Goal: Information Seeking & Learning: Learn about a topic

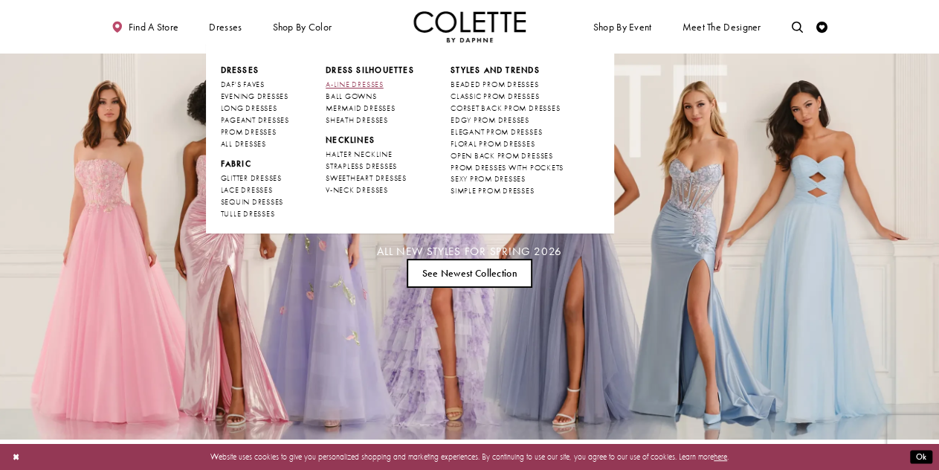
click at [367, 80] on span "A-LINE DRESSES" at bounding box center [355, 85] width 58 height 10
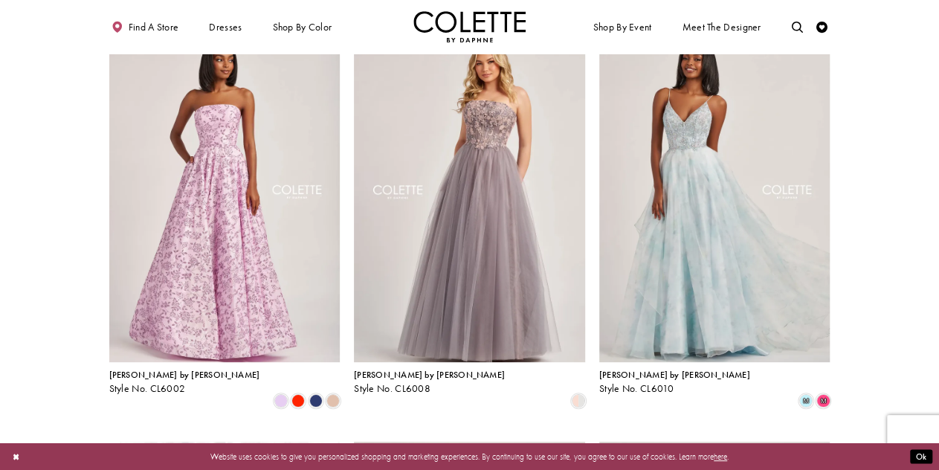
scroll to position [4, 0]
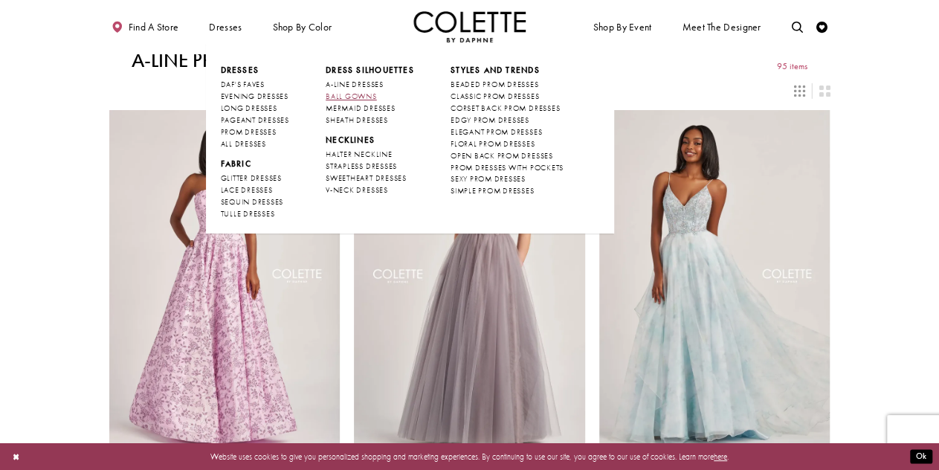
click at [344, 97] on span "BALL GOWNS" at bounding box center [351, 96] width 51 height 10
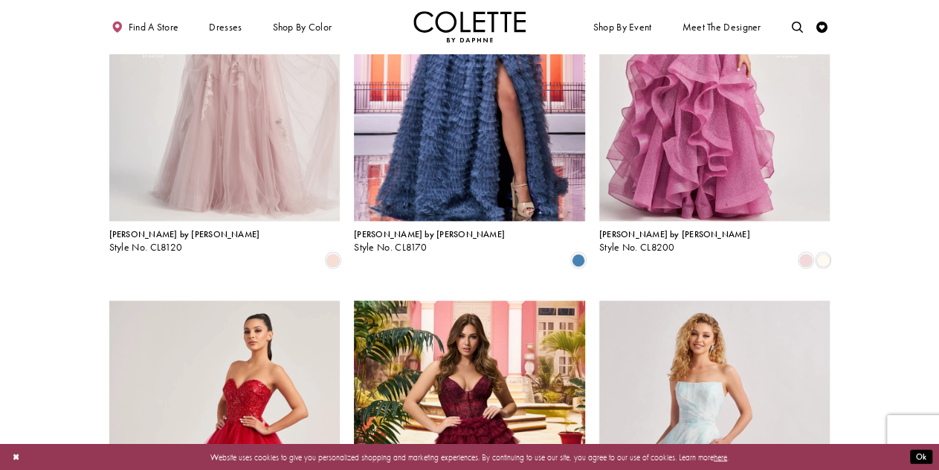
scroll to position [1062, 0]
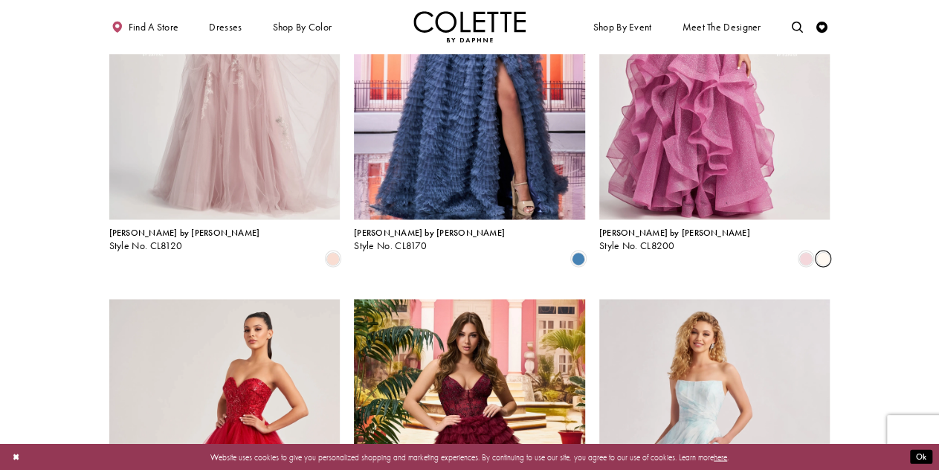
click at [820, 251] on span "Product List" at bounding box center [823, 257] width 13 height 13
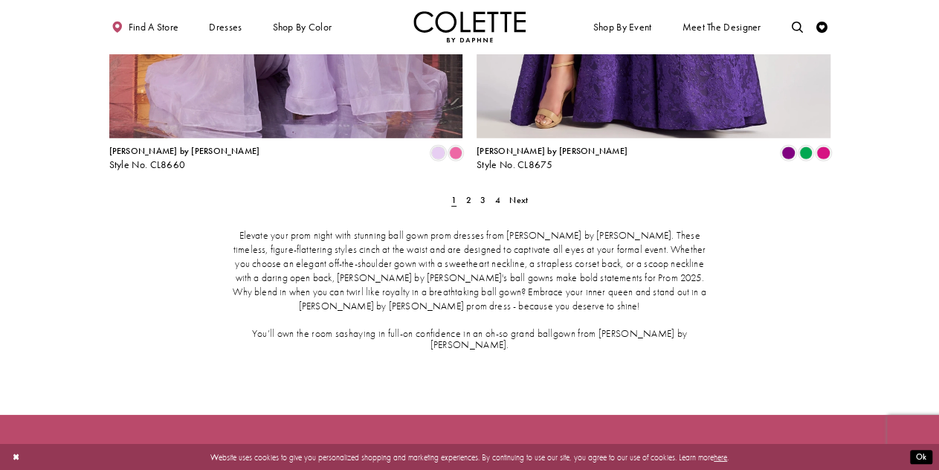
scroll to position [2154, 0]
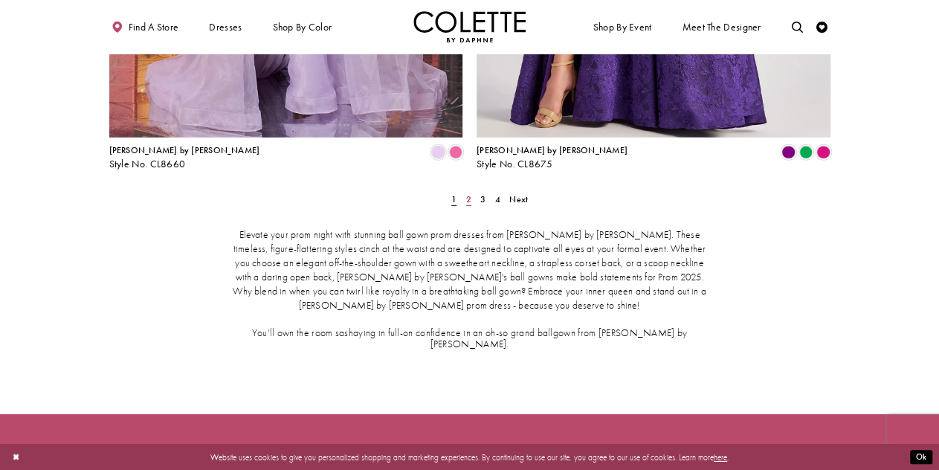
click at [470, 193] on span "2" at bounding box center [468, 199] width 5 height 12
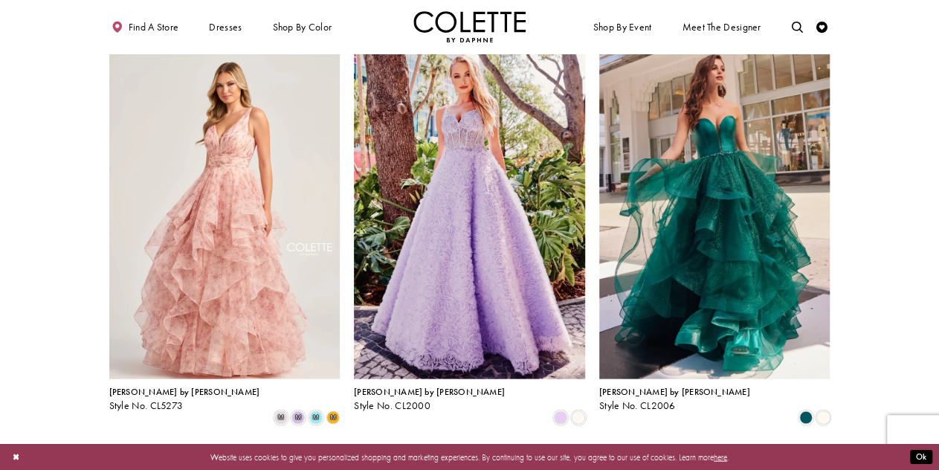
scroll to position [1320, 0]
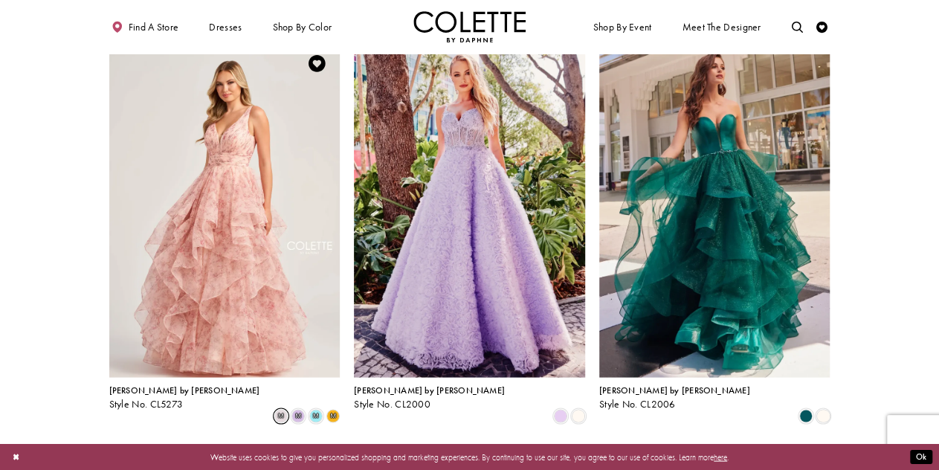
click at [280, 409] on span "m" at bounding box center [280, 415] width 13 height 13
click at [297, 409] on span "m" at bounding box center [298, 415] width 13 height 13
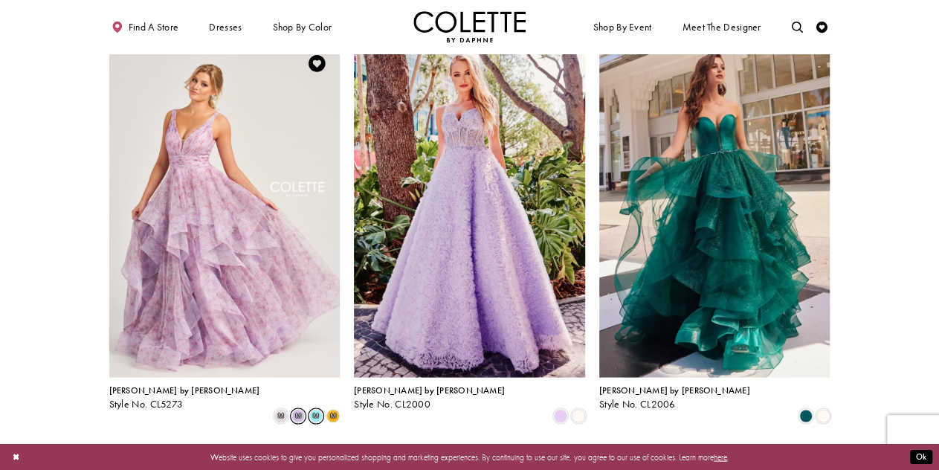
click at [317, 409] on span "m" at bounding box center [315, 415] width 13 height 13
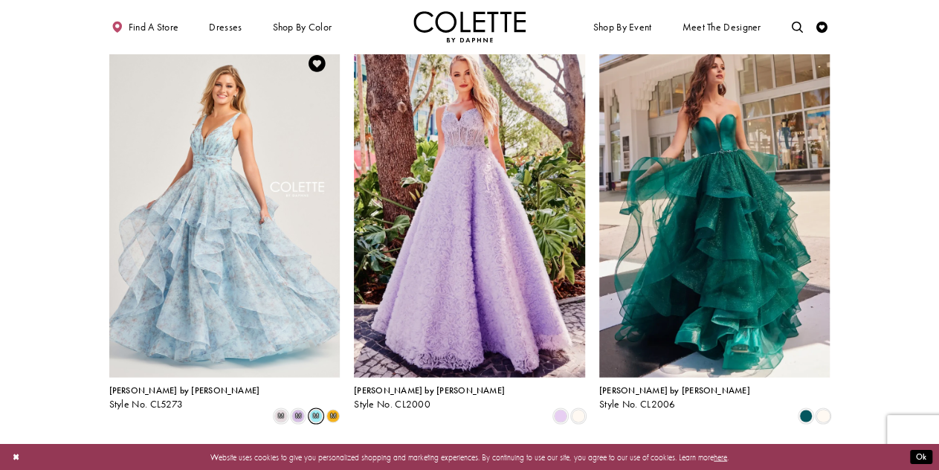
click at [334, 413] on span "m" at bounding box center [333, 416] width 6 height 7
click at [283, 409] on span "m" at bounding box center [280, 415] width 13 height 13
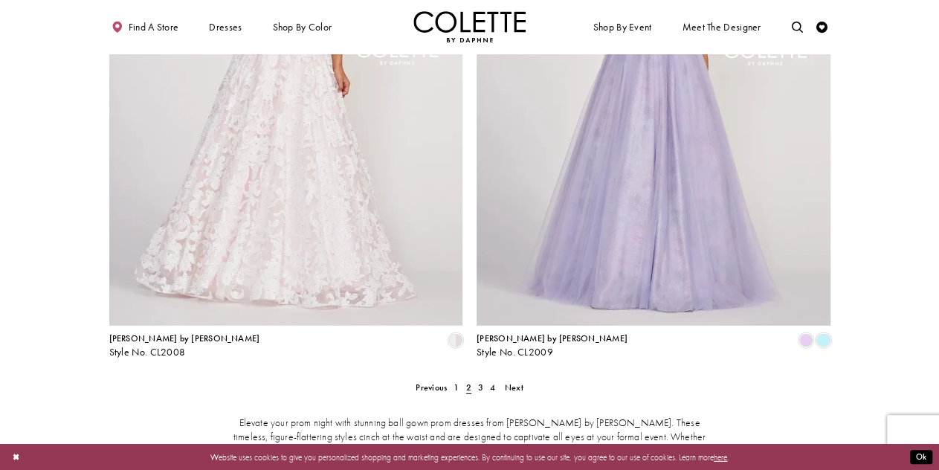
scroll to position [1966, 0]
click at [480, 381] on span "3" at bounding box center [480, 387] width 5 height 12
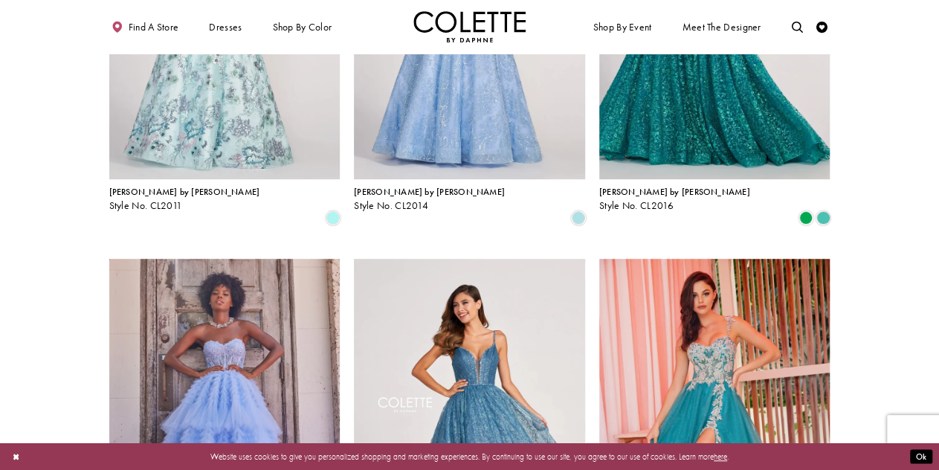
scroll to position [272, 0]
click at [825, 210] on span "Product List" at bounding box center [823, 216] width 13 height 13
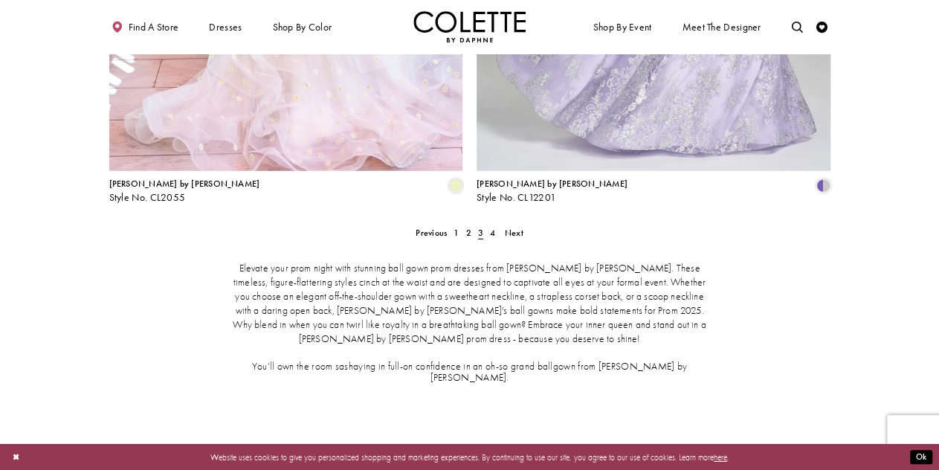
scroll to position [2119, 0]
click at [489, 226] on link "4" at bounding box center [493, 234] width 12 height 16
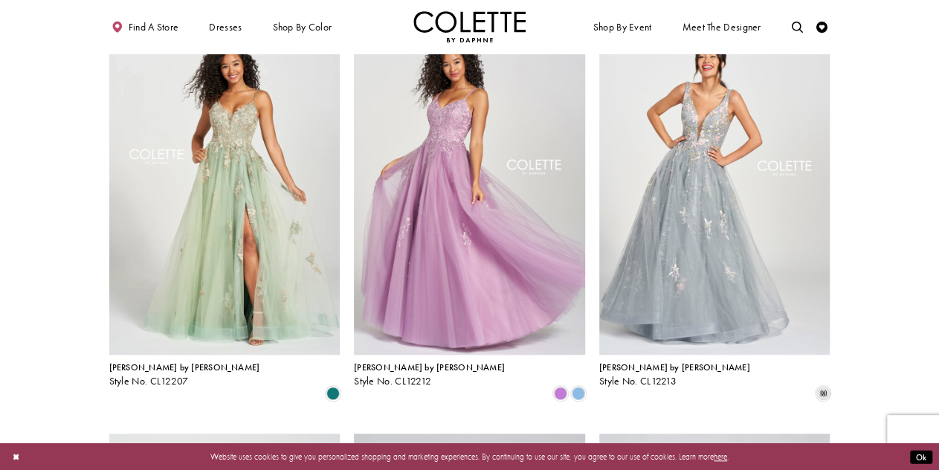
scroll to position [512, 0]
click at [576, 387] on span "Product List" at bounding box center [578, 393] width 13 height 13
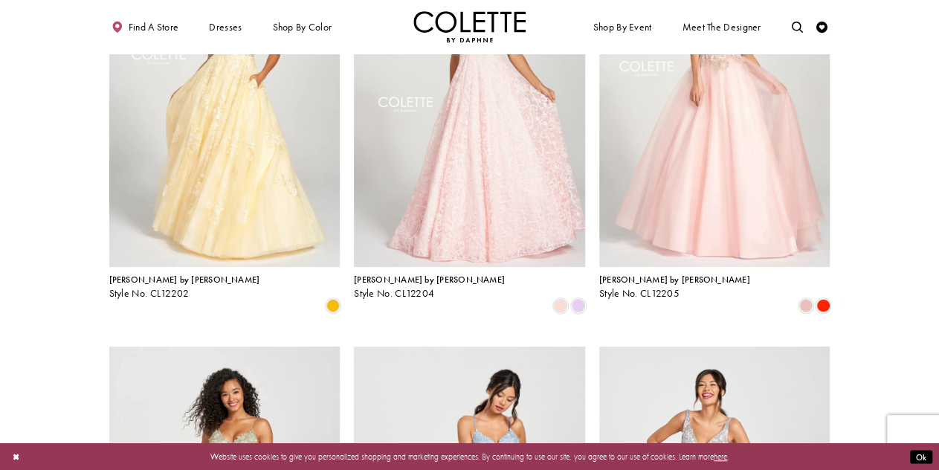
scroll to position [0, 0]
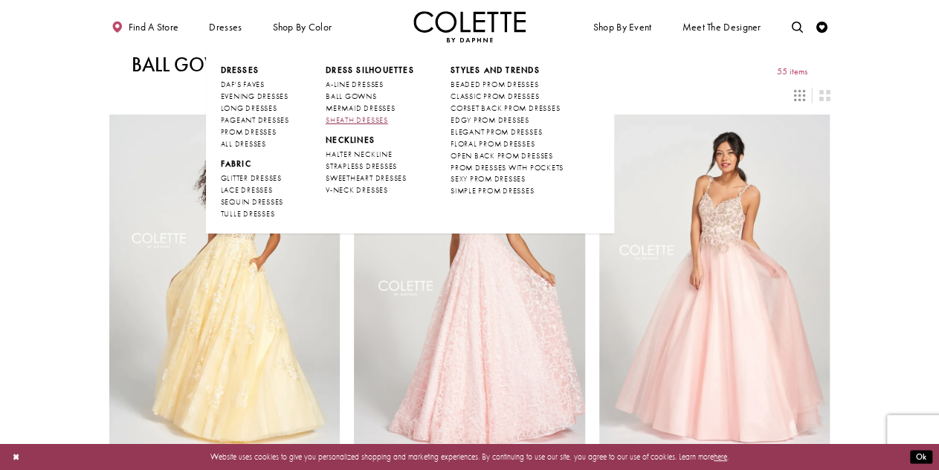
click at [377, 122] on span "SHEATH DRESSES" at bounding box center [357, 120] width 62 height 10
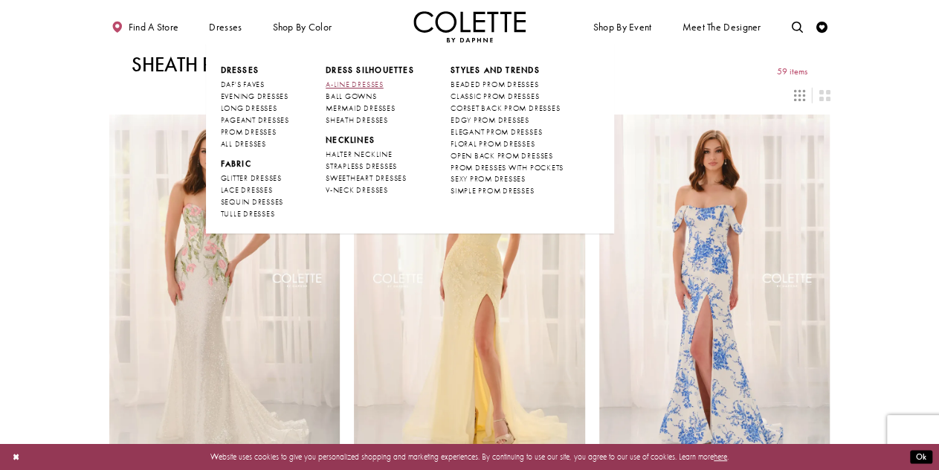
click at [363, 81] on span "A-LINE DRESSES" at bounding box center [355, 85] width 58 height 10
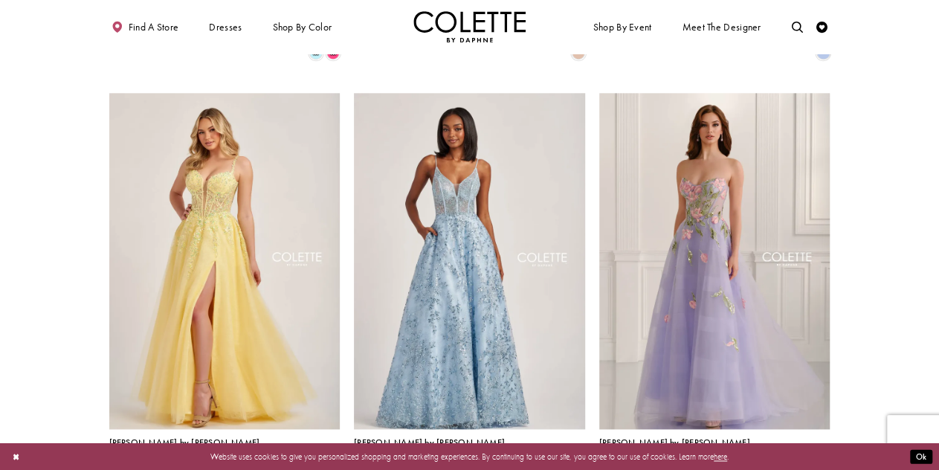
scroll to position [852, 0]
click at [334, 462] on span "Product List" at bounding box center [332, 468] width 13 height 13
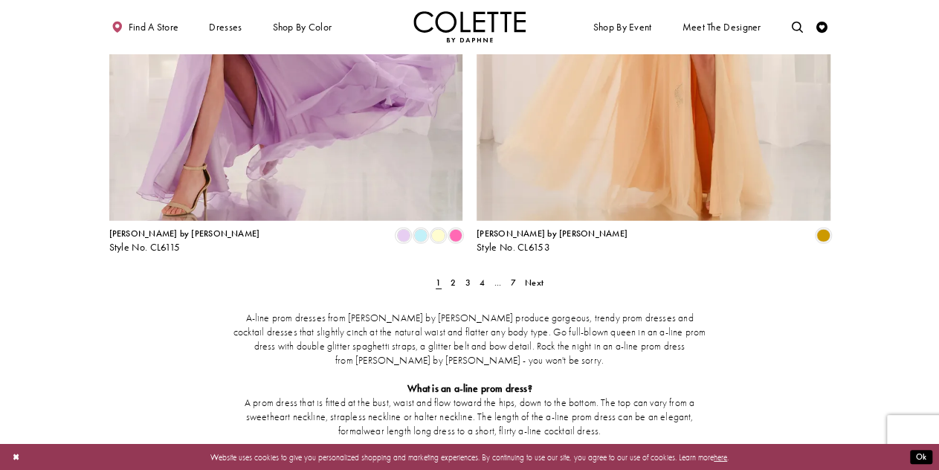
scroll to position [2071, 0]
click at [458, 274] on link "2" at bounding box center [453, 282] width 12 height 16
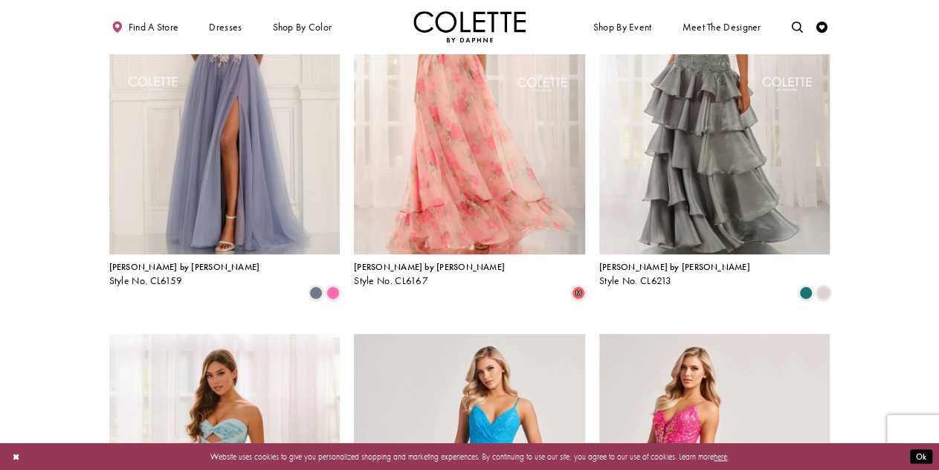
scroll to position [196, 0]
click at [332, 286] on span "Product List" at bounding box center [332, 292] width 13 height 13
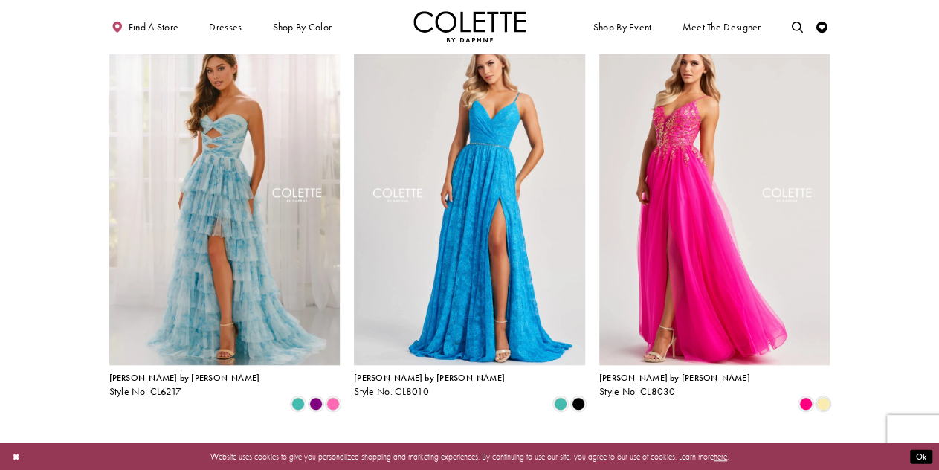
scroll to position [503, 0]
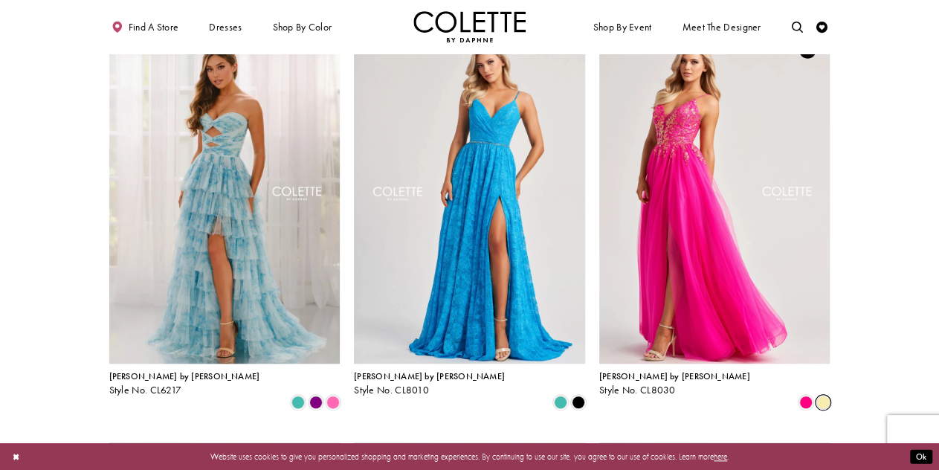
click at [824, 396] on span "Product List" at bounding box center [823, 402] width 13 height 13
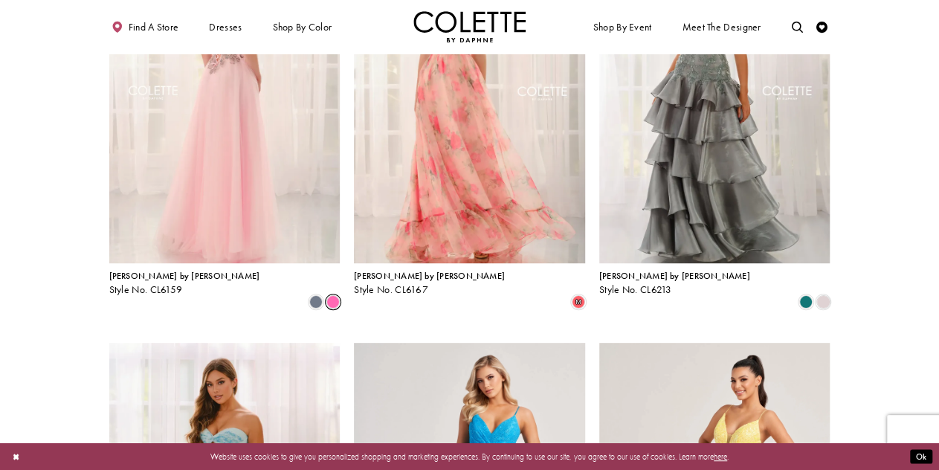
scroll to position [0, 0]
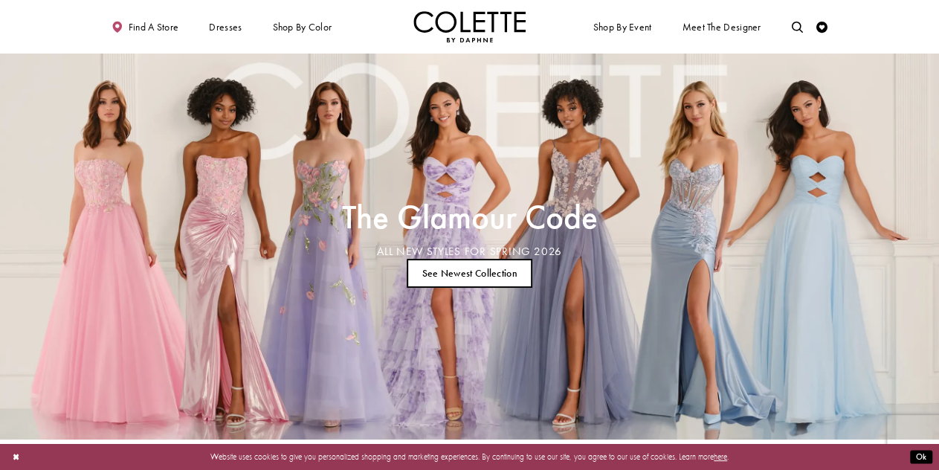
click at [253, 257] on div "The Glamour Code ALL NEW STYLES FOR SPRING 2026 See Newest Collection" at bounding box center [470, 246] width 496 height 89
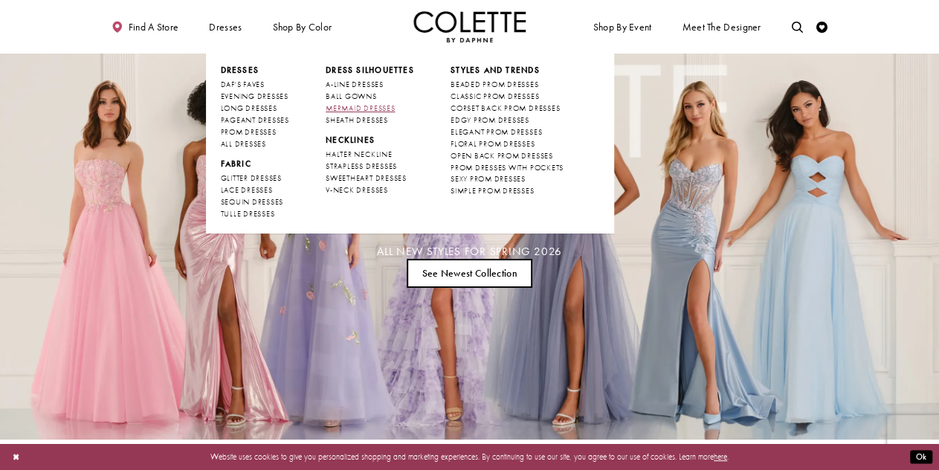
click at [394, 106] on span "MERMAID DRESSES" at bounding box center [360, 108] width 69 height 10
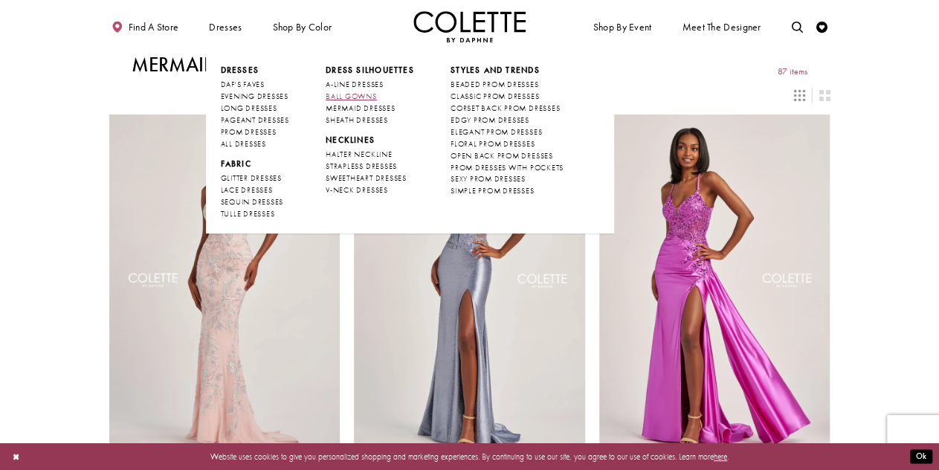
click at [338, 99] on span "BALL GOWNS" at bounding box center [351, 96] width 51 height 10
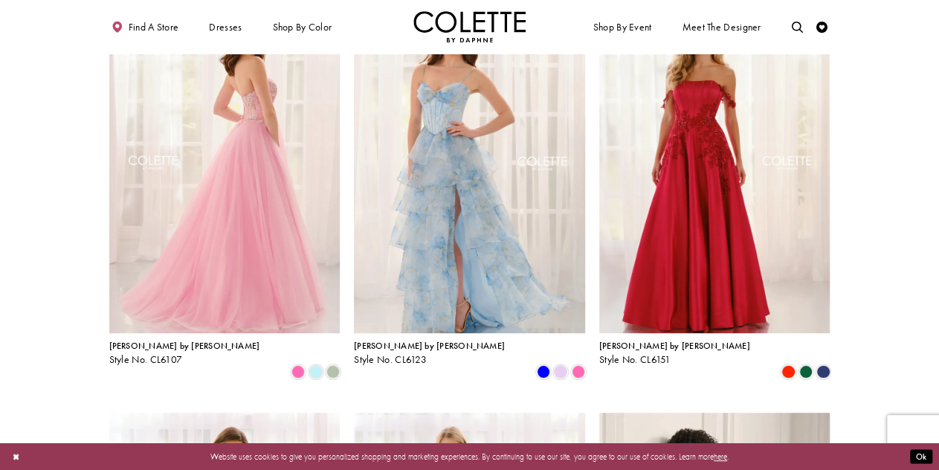
scroll to position [112, 0]
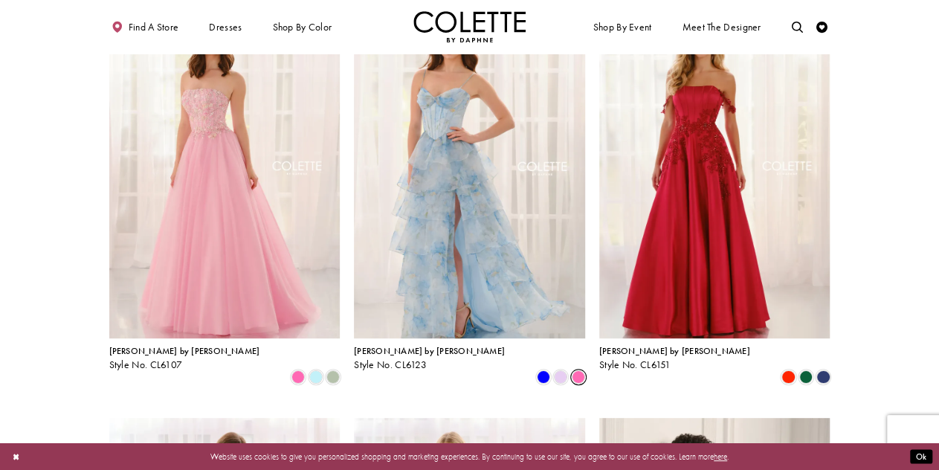
click at [577, 370] on span "Product List" at bounding box center [578, 376] width 13 height 13
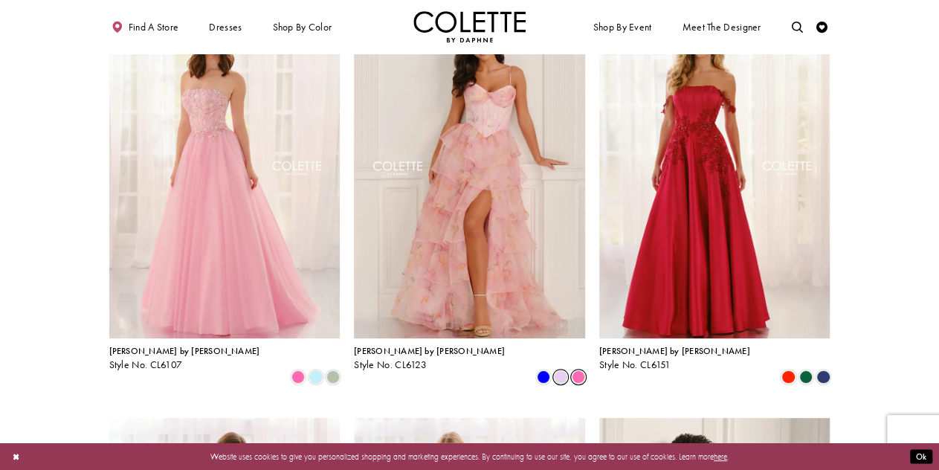
click at [559, 370] on span "Product List" at bounding box center [560, 376] width 13 height 13
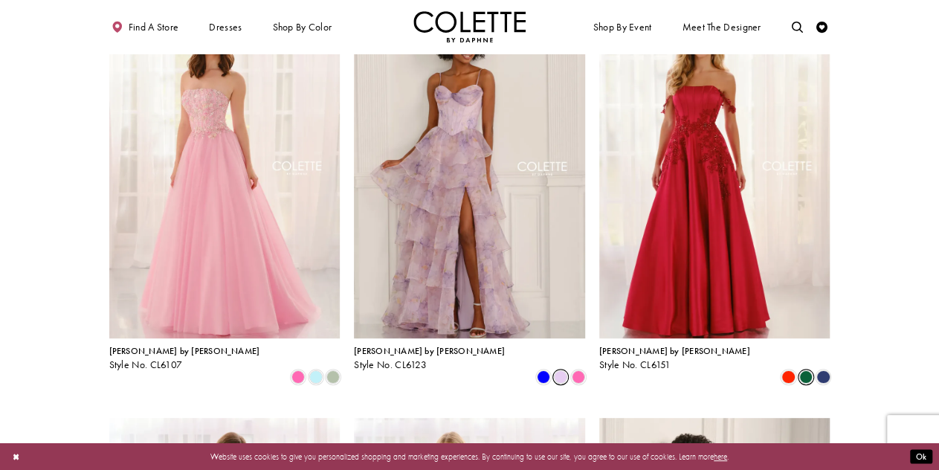
click at [809, 370] on span "Product List" at bounding box center [805, 376] width 13 height 13
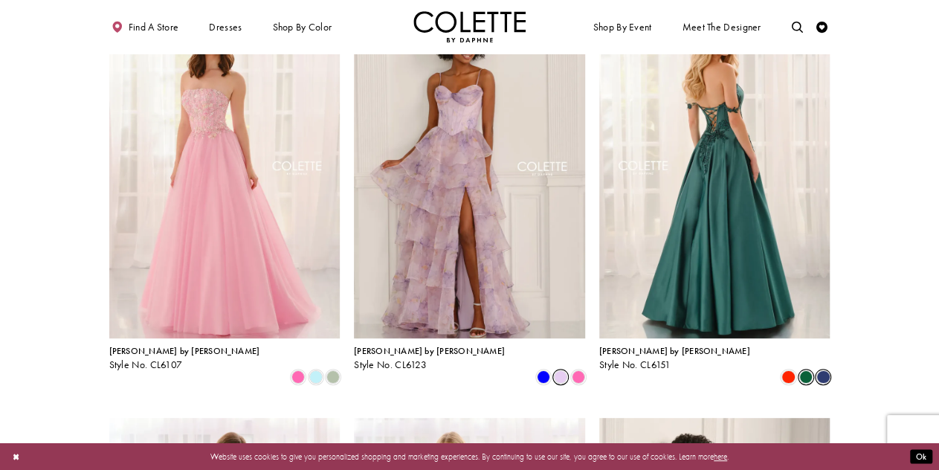
click at [825, 370] on span "Product List" at bounding box center [823, 376] width 13 height 13
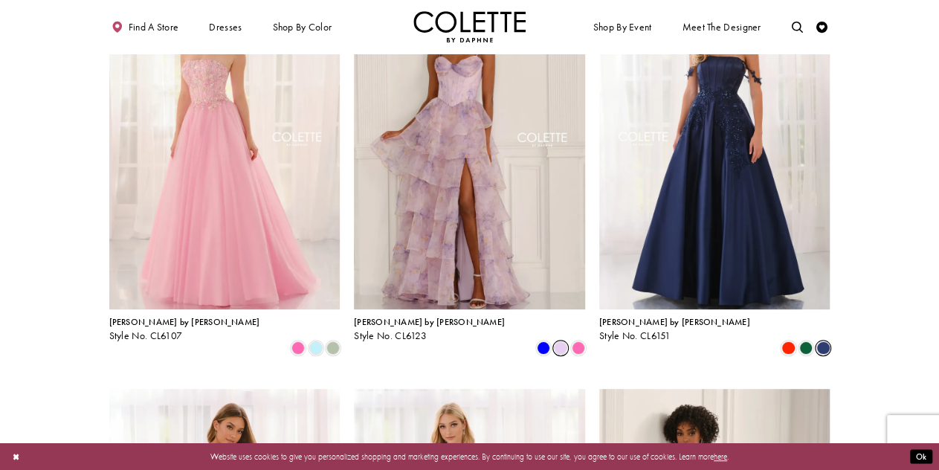
scroll to position [141, 0]
click at [812, 342] on span "Product List" at bounding box center [805, 348] width 13 height 13
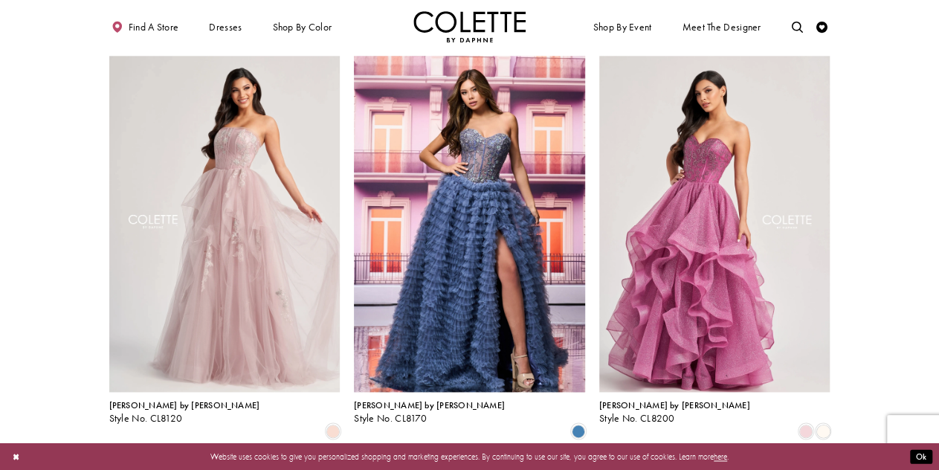
scroll to position [890, 0]
click at [824, 423] on span "Product List" at bounding box center [823, 429] width 13 height 13
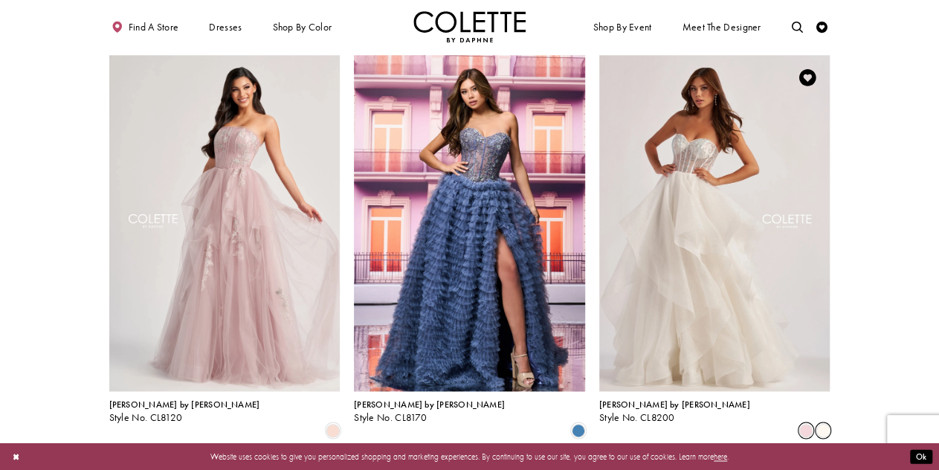
click at [805, 423] on span "Product List" at bounding box center [805, 429] width 13 height 13
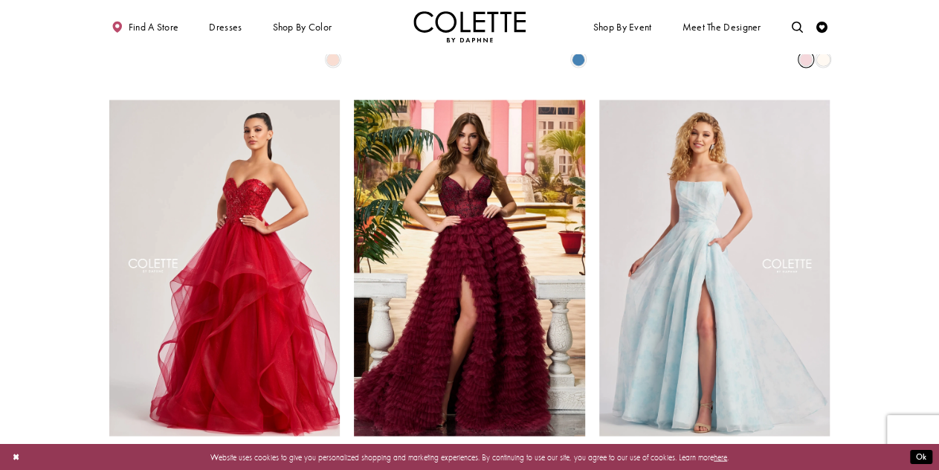
scroll to position [1259, 0]
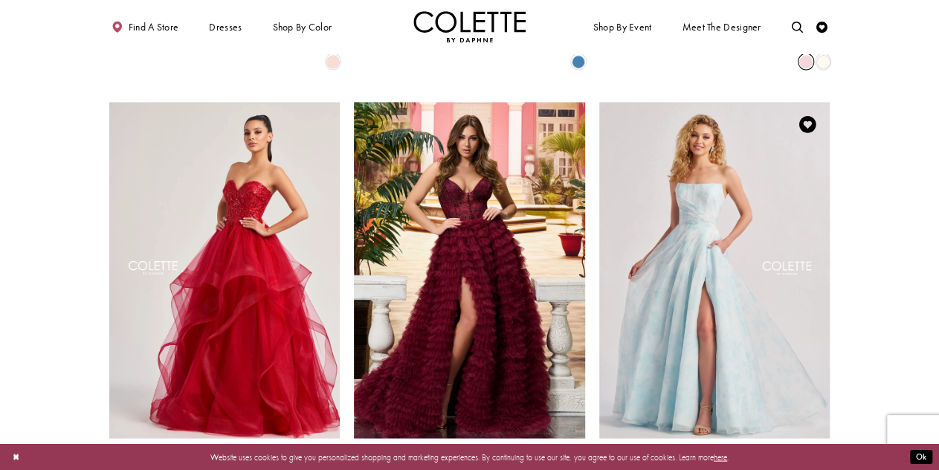
click at [828, 469] on span "Product List" at bounding box center [823, 476] width 13 height 13
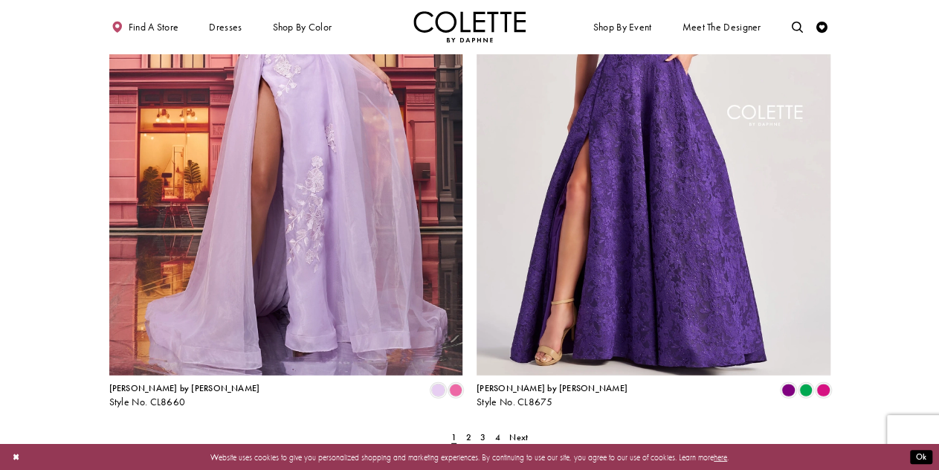
scroll to position [1867, 0]
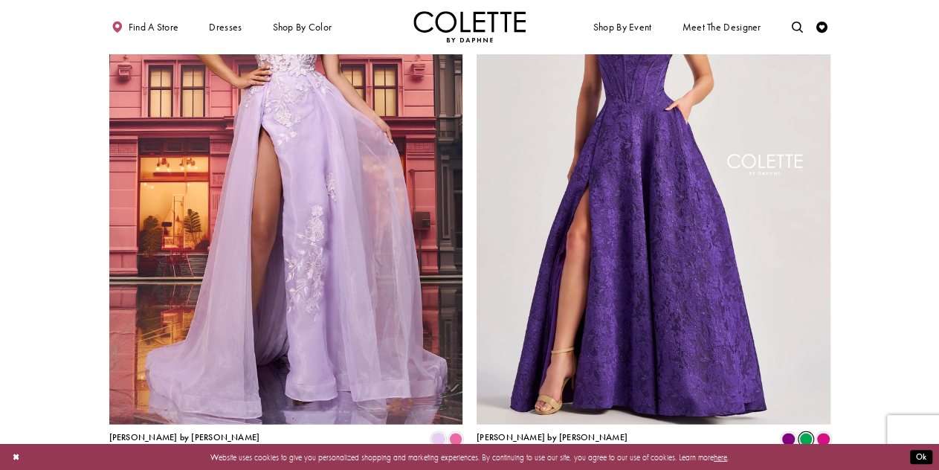
click at [804, 433] on span "Product List" at bounding box center [805, 439] width 13 height 13
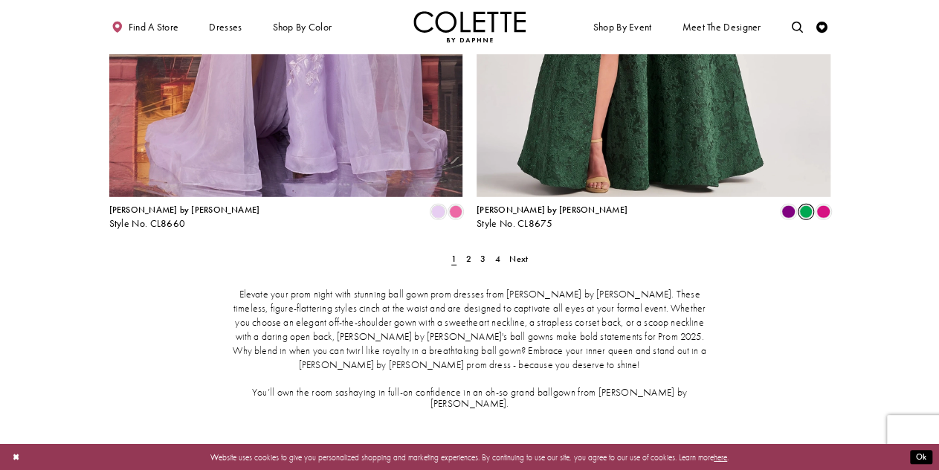
scroll to position [2095, 0]
click at [521, 252] on span "Next" at bounding box center [518, 258] width 19 height 12
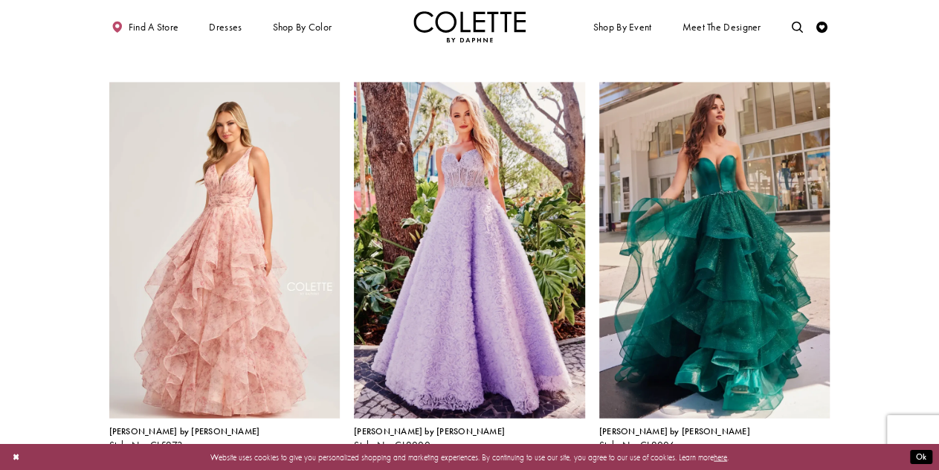
scroll to position [1282, 0]
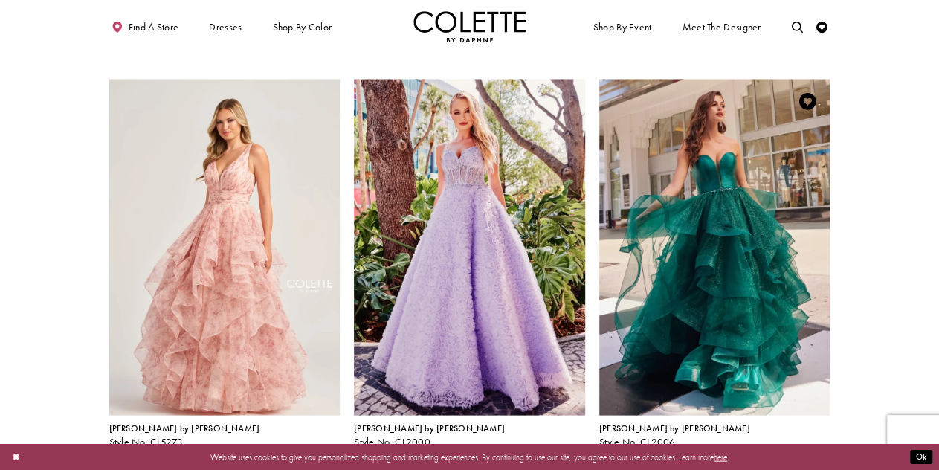
click at [823, 447] on span "Product List" at bounding box center [823, 453] width 13 height 13
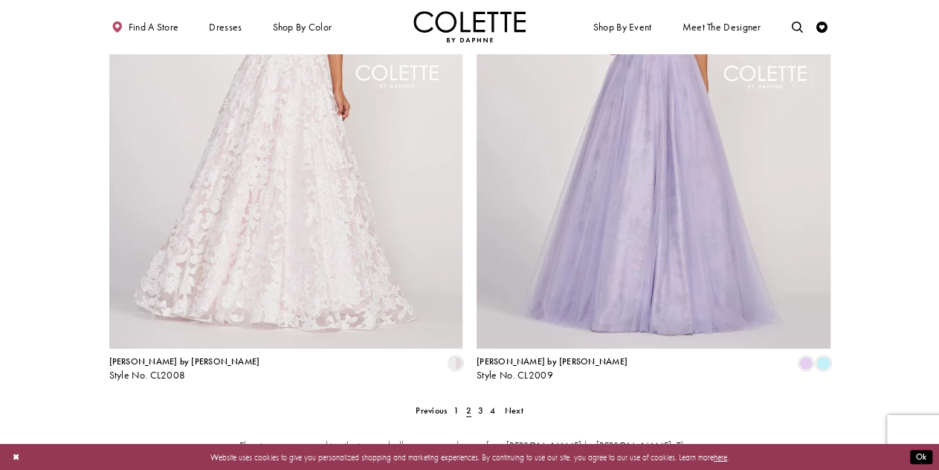
scroll to position [1944, 0]
click at [521, 403] on span "Next" at bounding box center [514, 409] width 19 height 12
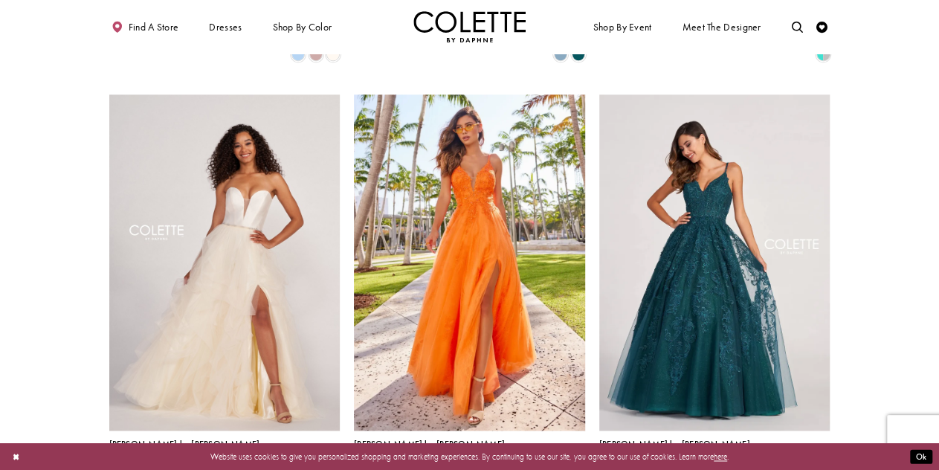
scroll to position [866, 0]
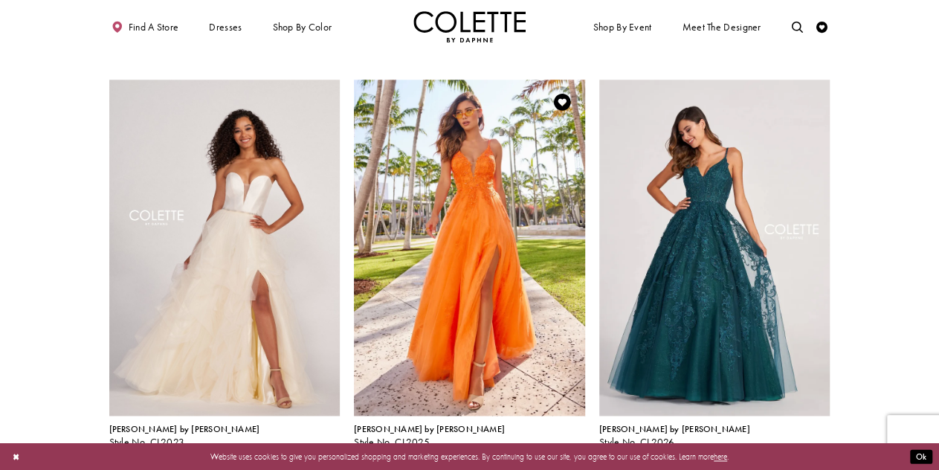
click at [540, 448] on span "Product List" at bounding box center [543, 454] width 13 height 13
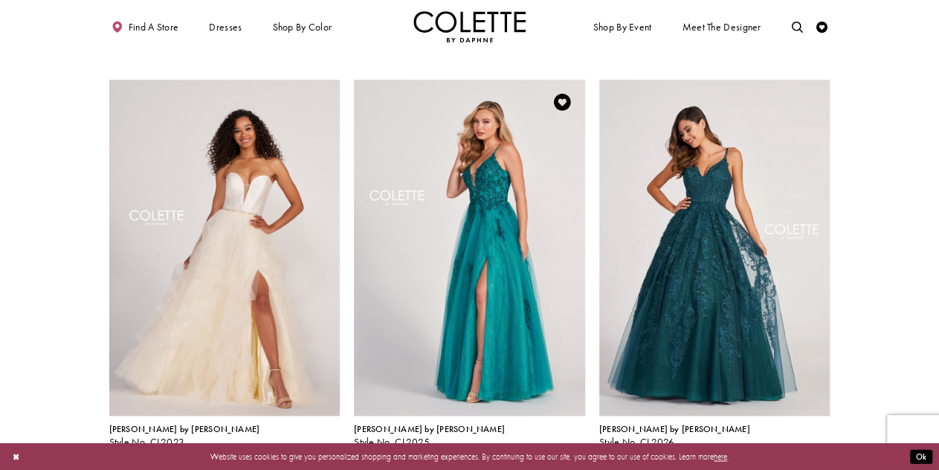
click at [525, 448] on span "Product List" at bounding box center [525, 454] width 13 height 13
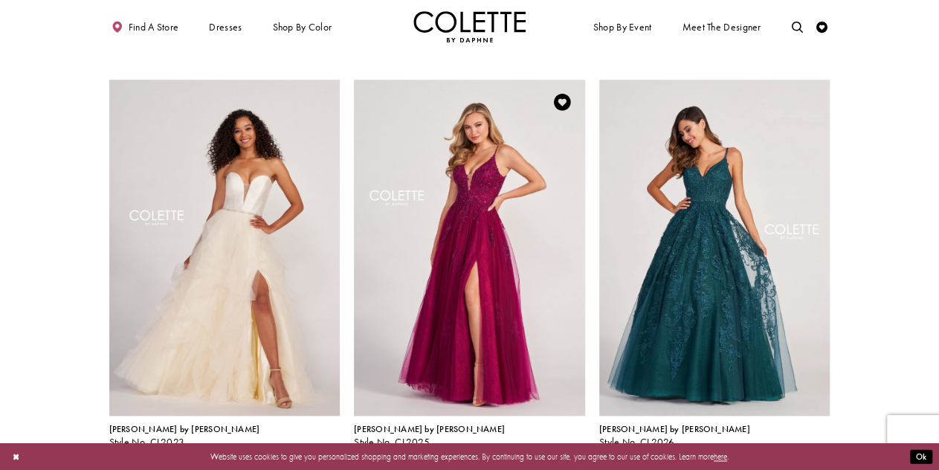
click at [506, 448] on span "Product List" at bounding box center [508, 454] width 13 height 13
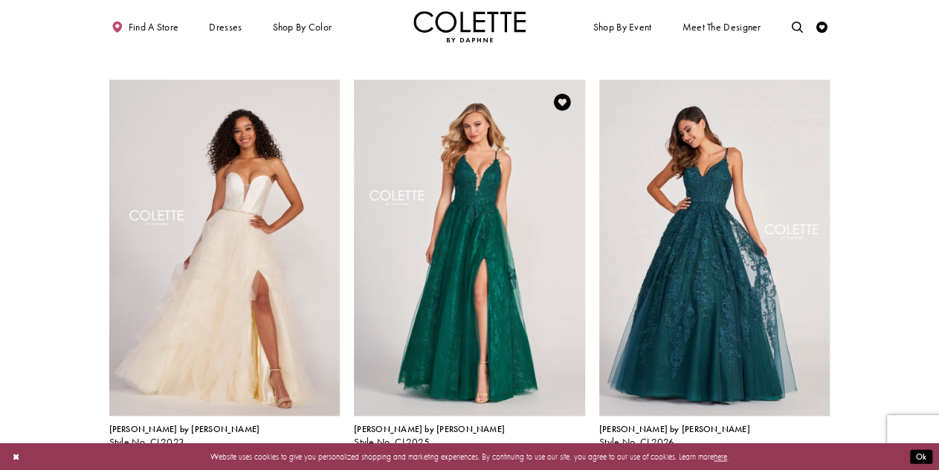
click at [543, 448] on span "Product List" at bounding box center [543, 454] width 13 height 13
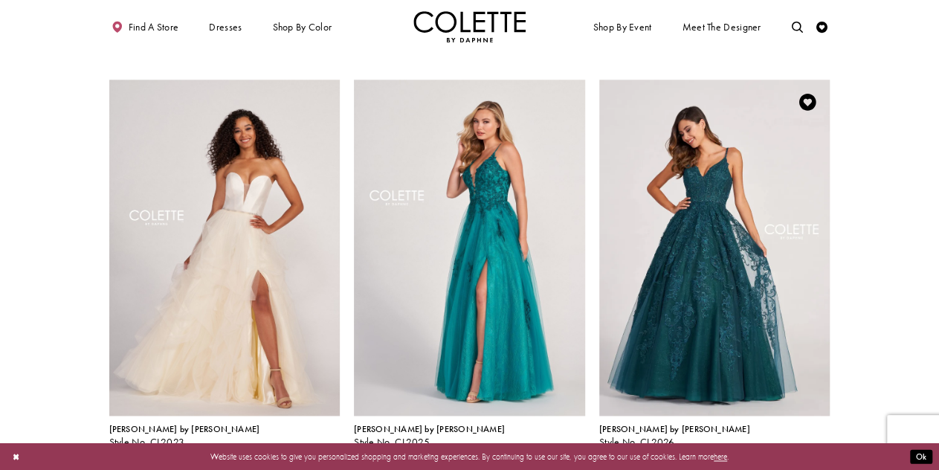
click at [823, 448] on span "Product List" at bounding box center [823, 454] width 13 height 13
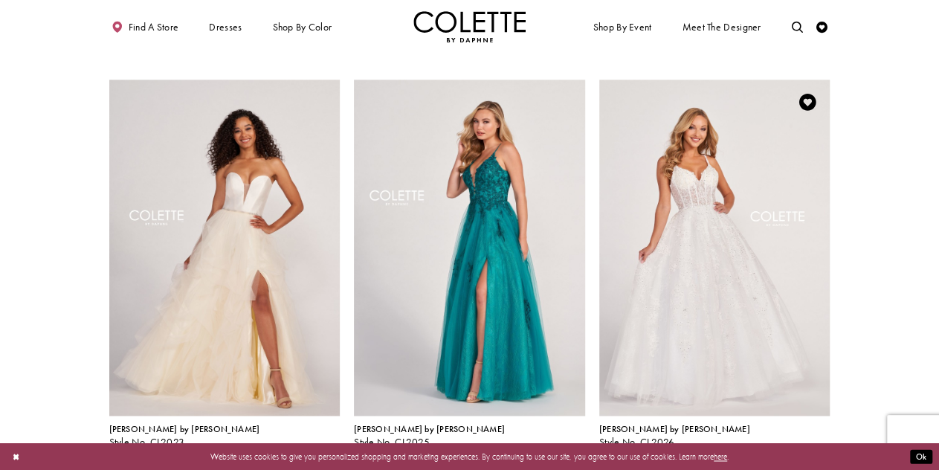
click at [806, 448] on span "Product List" at bounding box center [805, 454] width 13 height 13
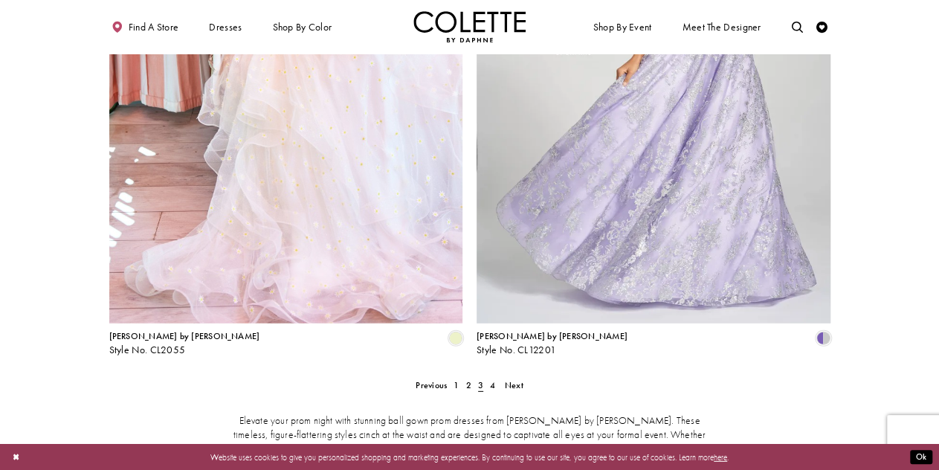
scroll to position [1986, 0]
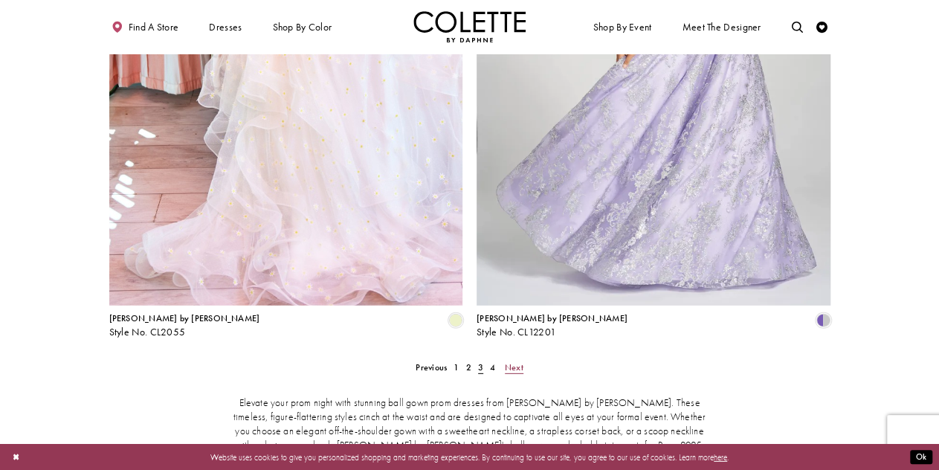
click at [513, 361] on span "Next" at bounding box center [514, 367] width 19 height 12
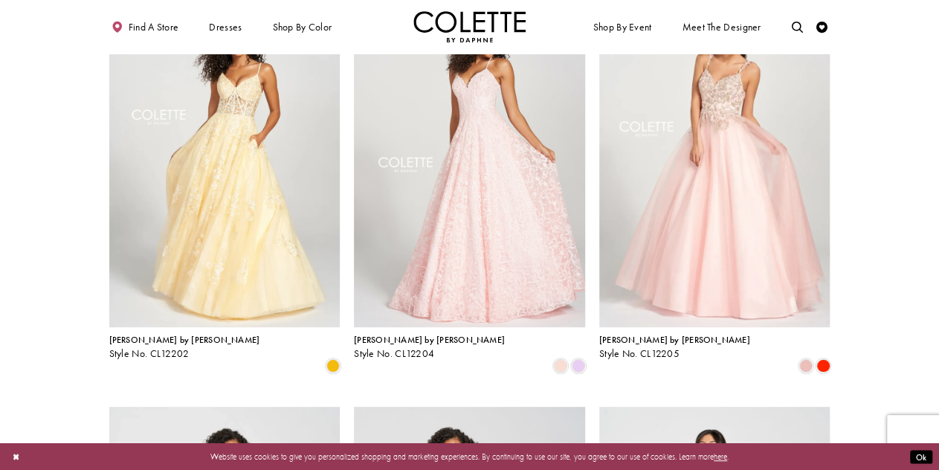
scroll to position [123, 0]
click at [824, 359] on span "Product List" at bounding box center [823, 365] width 13 height 13
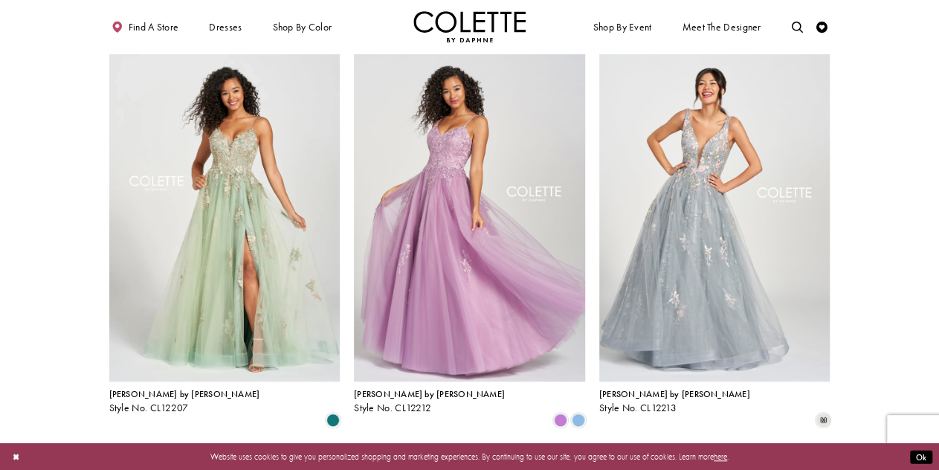
scroll to position [483, 0]
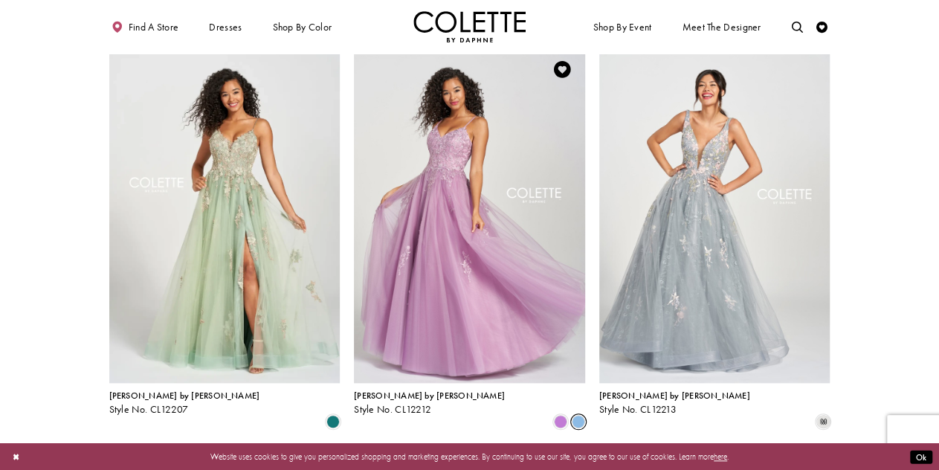
click at [576, 415] on span "Product List" at bounding box center [578, 421] width 13 height 13
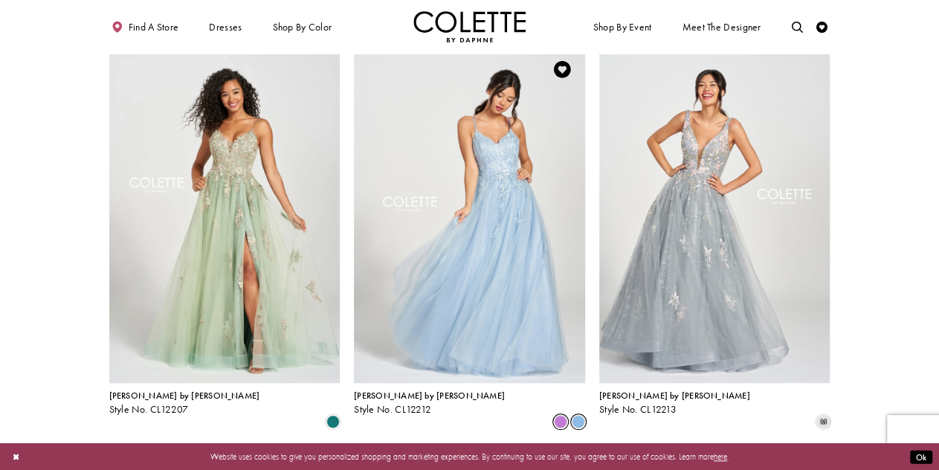
click at [564, 415] on span "Product List" at bounding box center [560, 421] width 13 height 13
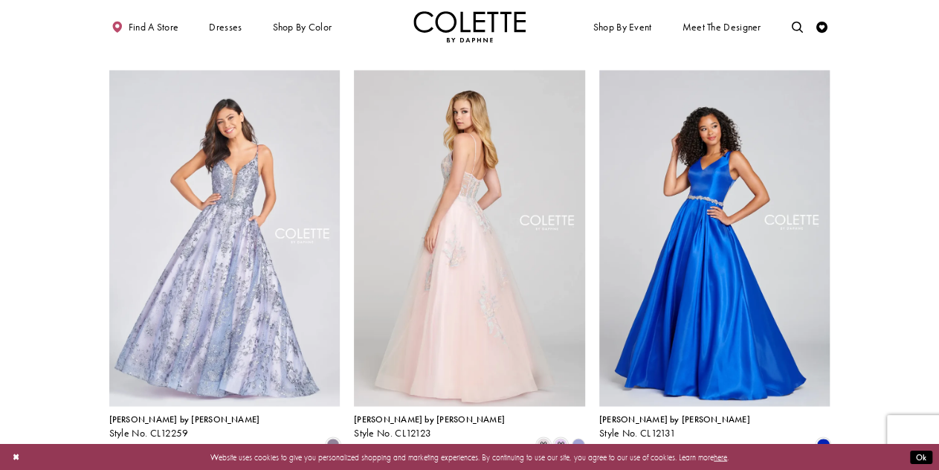
scroll to position [1291, 0]
click at [562, 438] on span "m" at bounding box center [560, 444] width 13 height 13
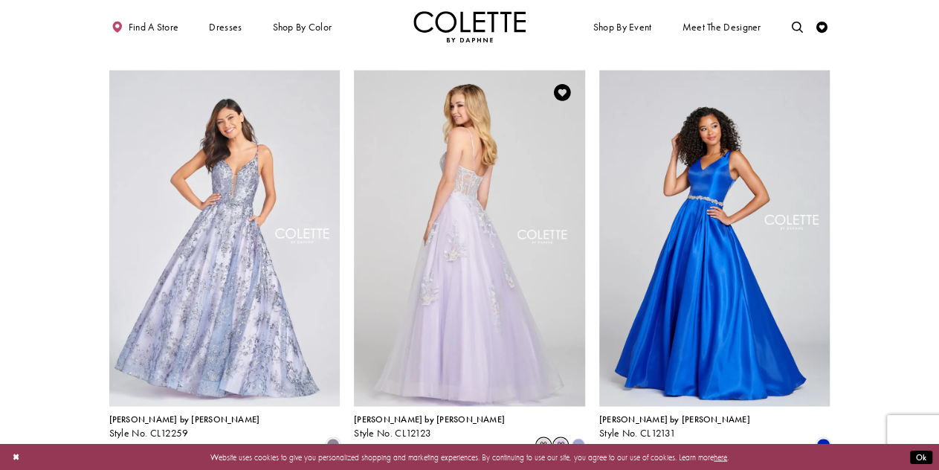
click at [538, 438] on span "m" at bounding box center [543, 444] width 13 height 13
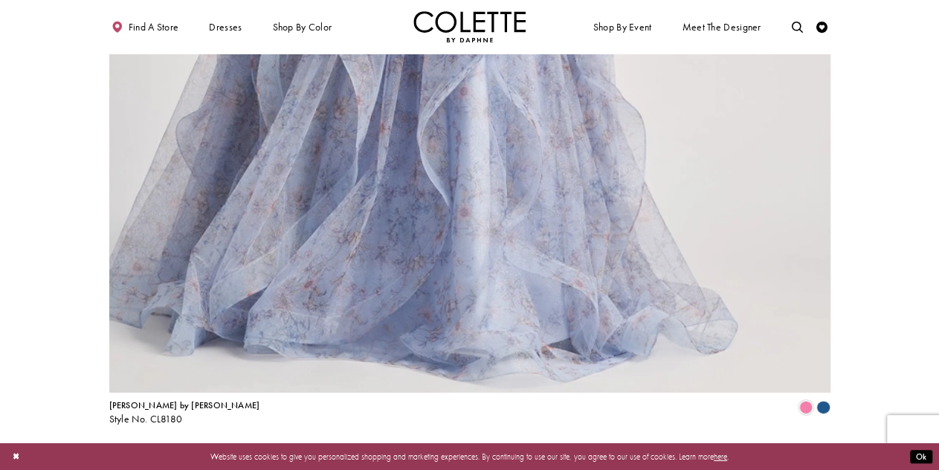
scroll to position [2439, 0]
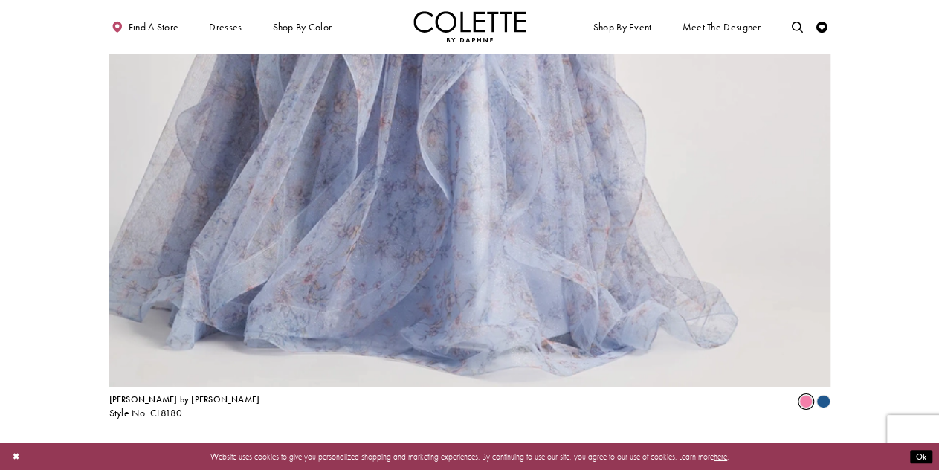
click at [809, 395] on span "Product List" at bounding box center [805, 401] width 13 height 13
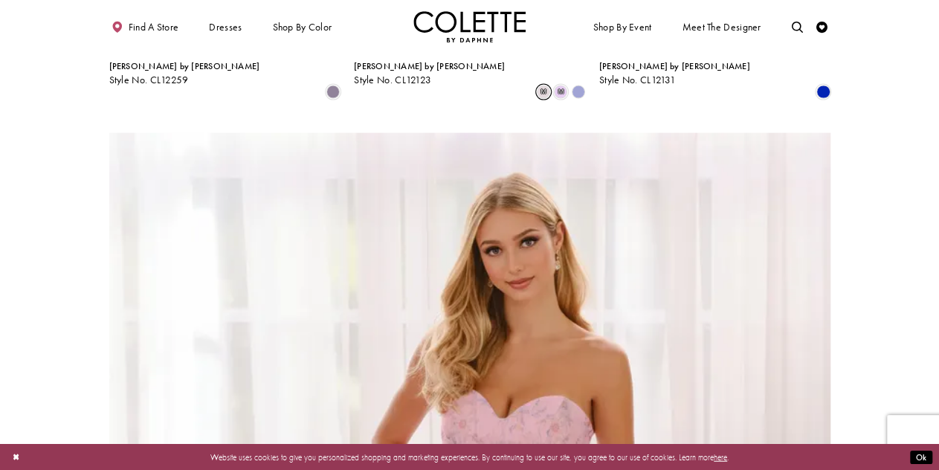
scroll to position [1636, 0]
